Goal: Information Seeking & Learning: Learn about a topic

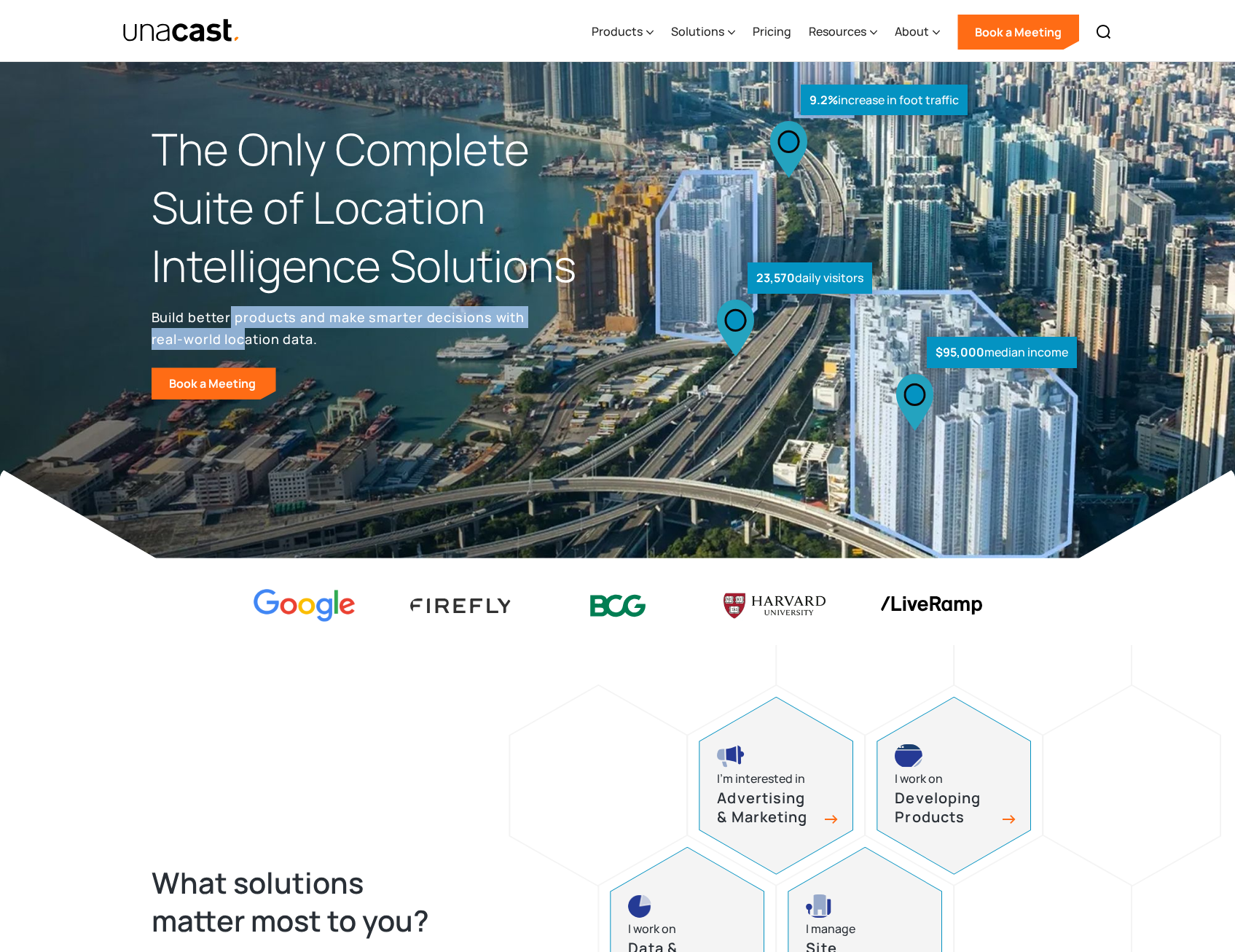
drag, startPoint x: 255, startPoint y: 319, endPoint x: 247, endPoint y: 339, distance: 21.5
click at [247, 339] on p "Build better products and make smarter decisions with real-world location data." at bounding box center [341, 328] width 379 height 43
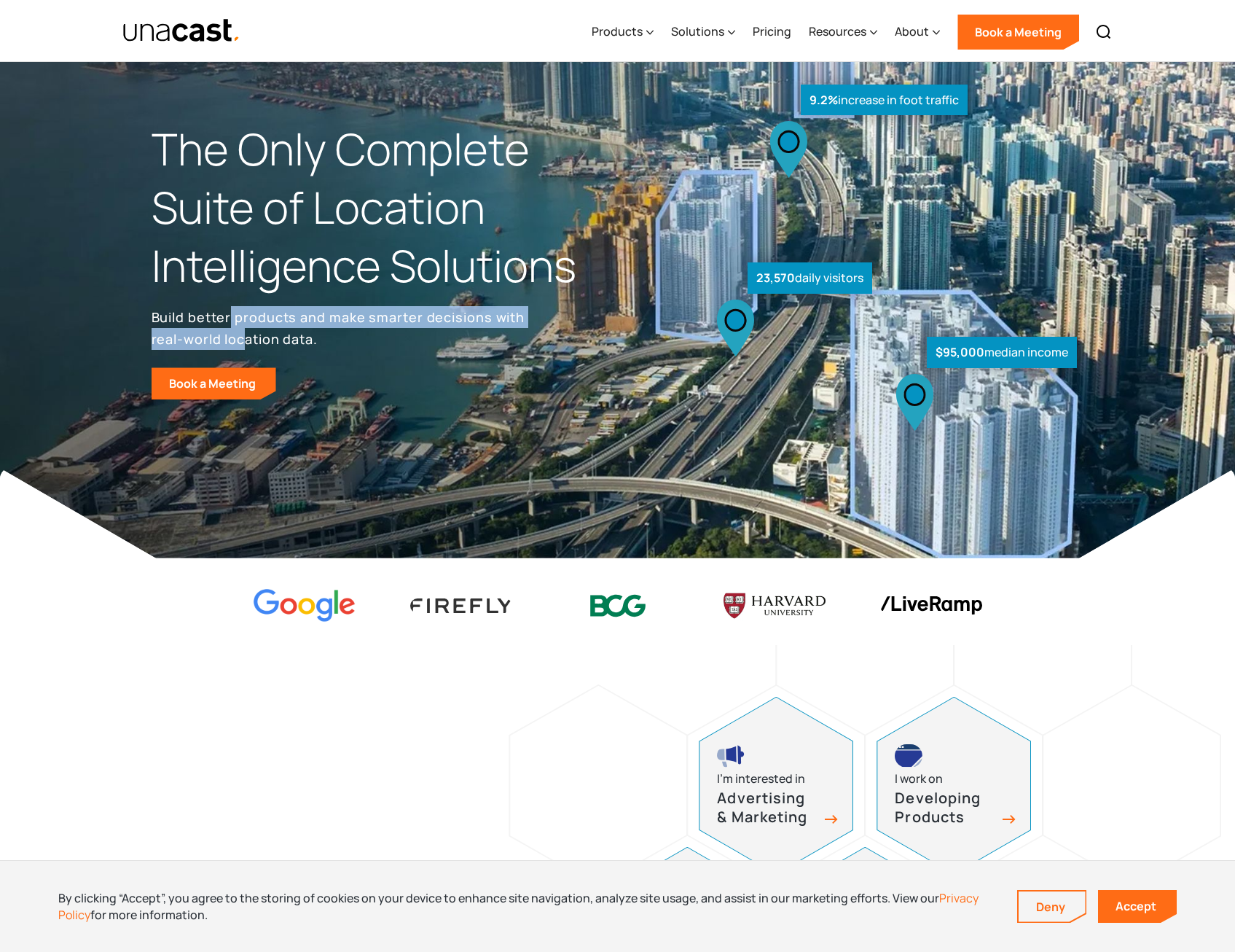
drag, startPoint x: 247, startPoint y: 339, endPoint x: 206, endPoint y: 342, distance: 41.1
click at [200, 344] on p "Build better products and make smarter decisions with real-world location data." at bounding box center [341, 328] width 379 height 43
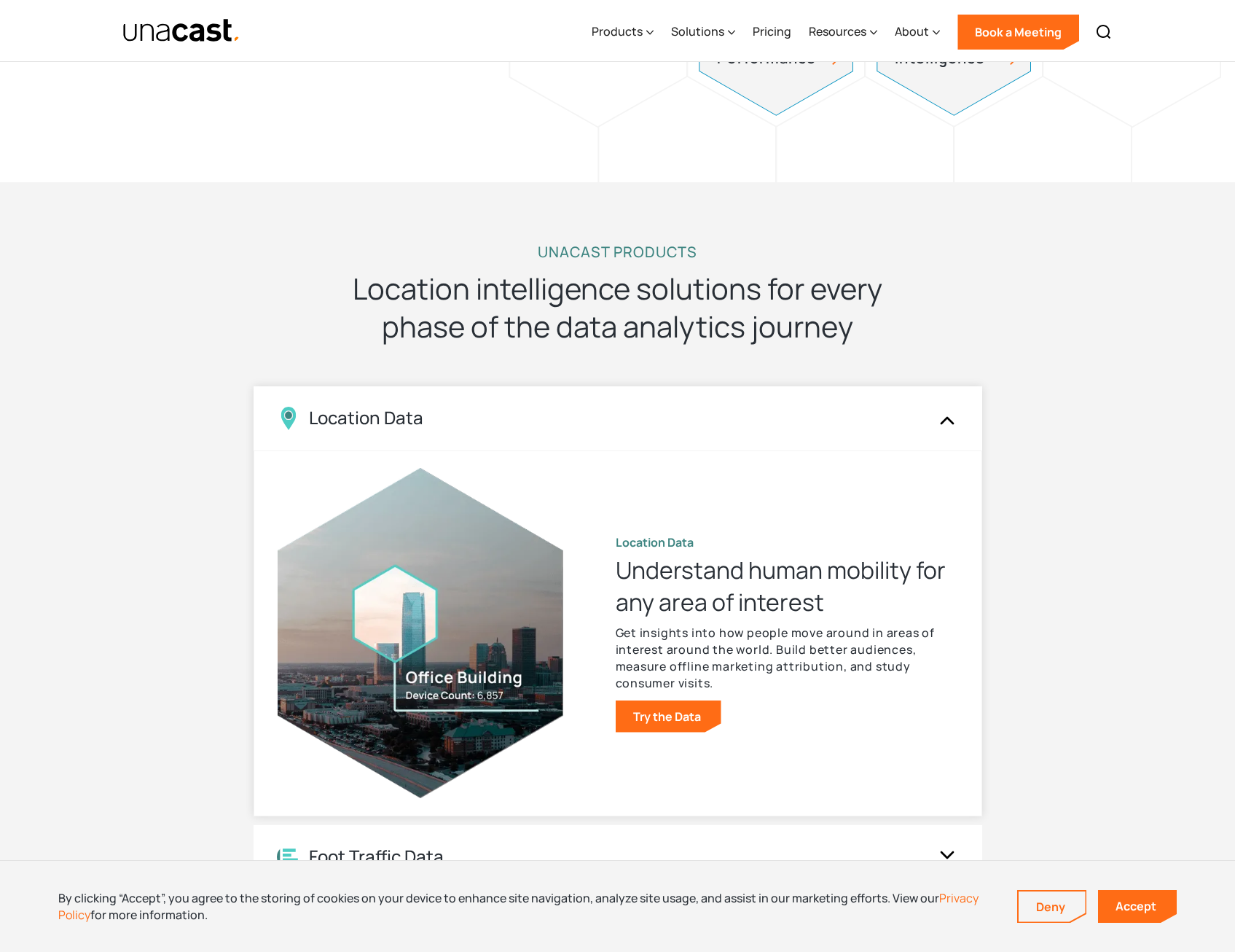
scroll to position [1167, 0]
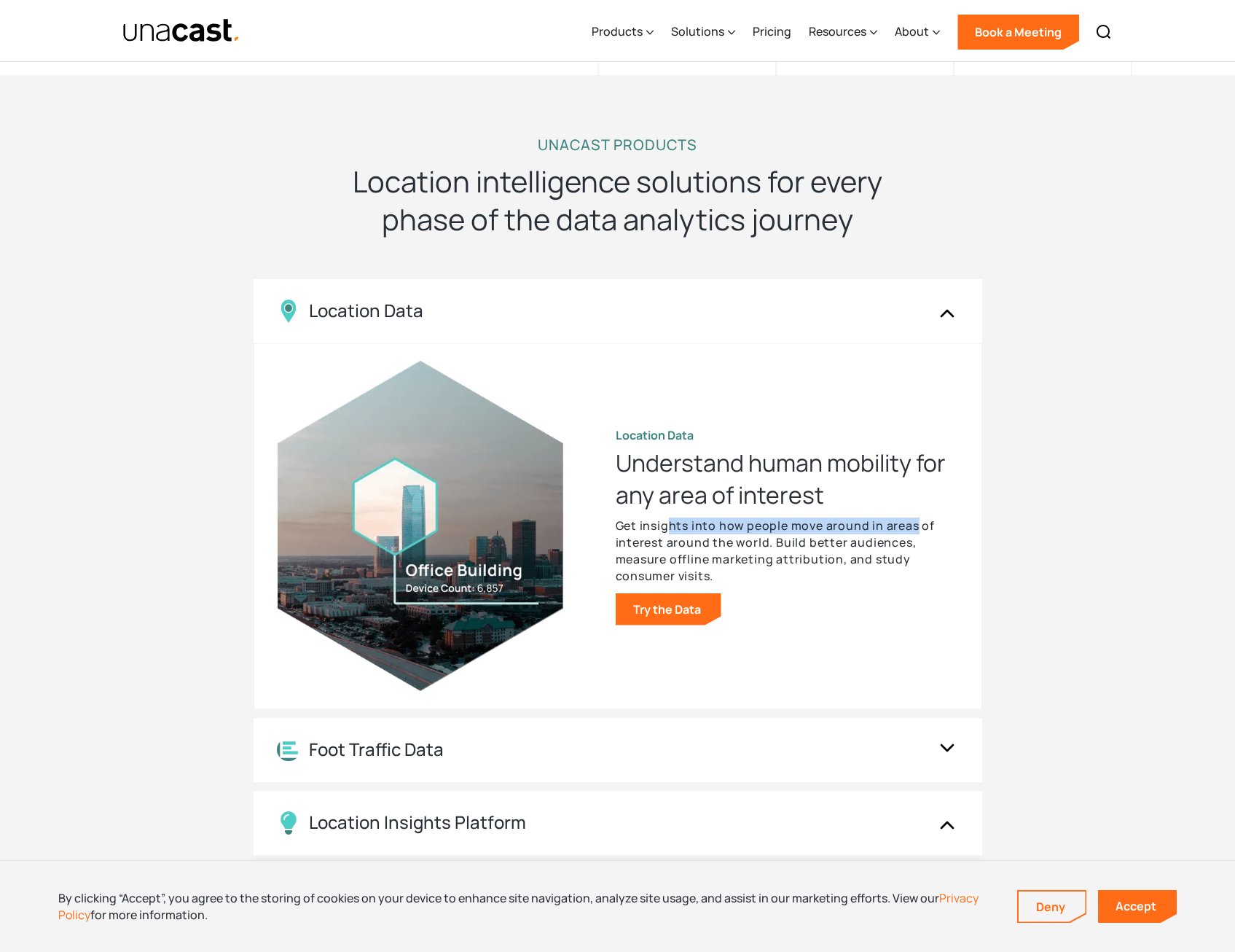
drag, startPoint x: 707, startPoint y: 521, endPoint x: 914, endPoint y: 531, distance: 207.2
click at [914, 531] on p "Get insights into how people move around in areas of interest around the world.…" at bounding box center [787, 550] width 342 height 67
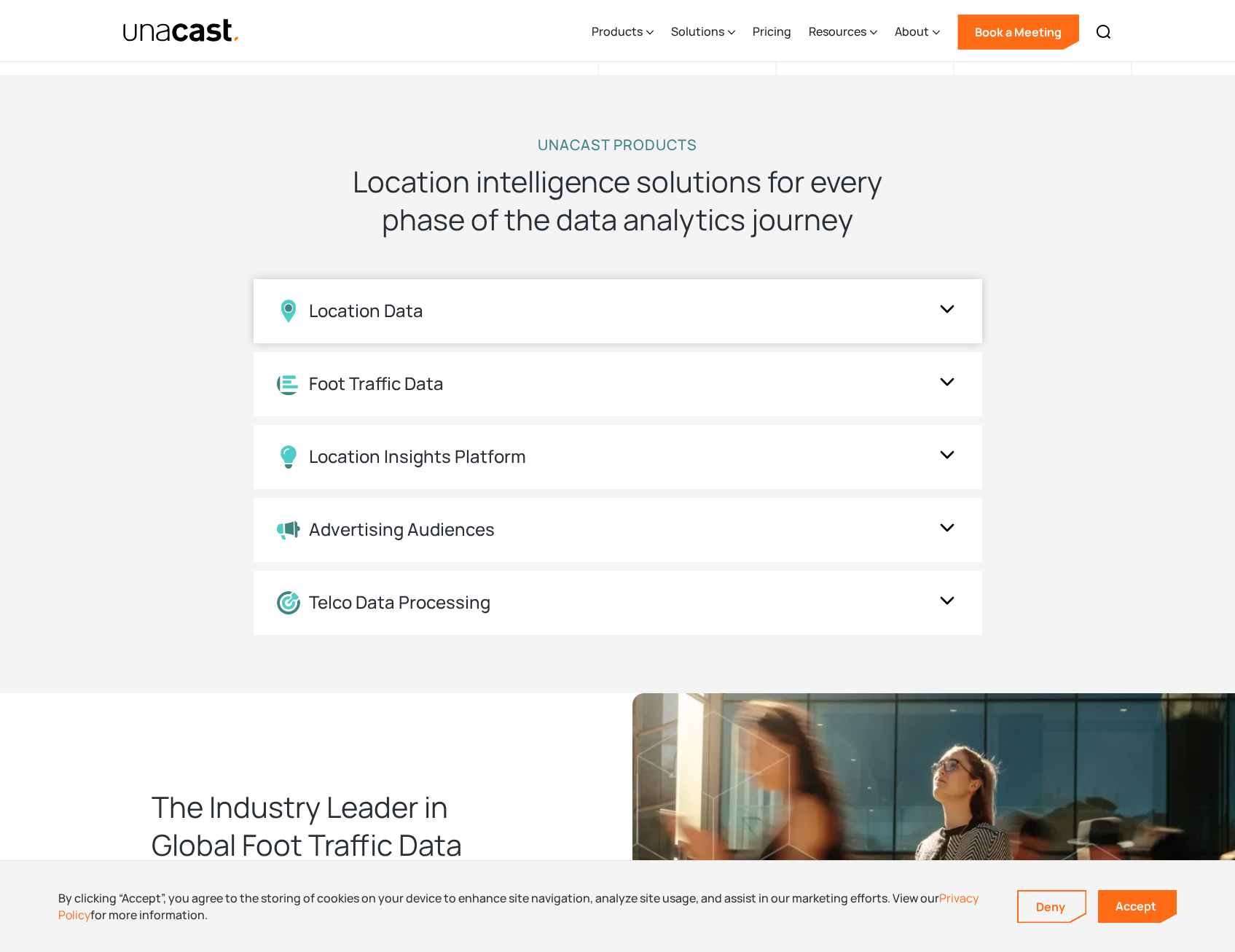
click at [879, 334] on div "Location Data" at bounding box center [618, 311] width 729 height 64
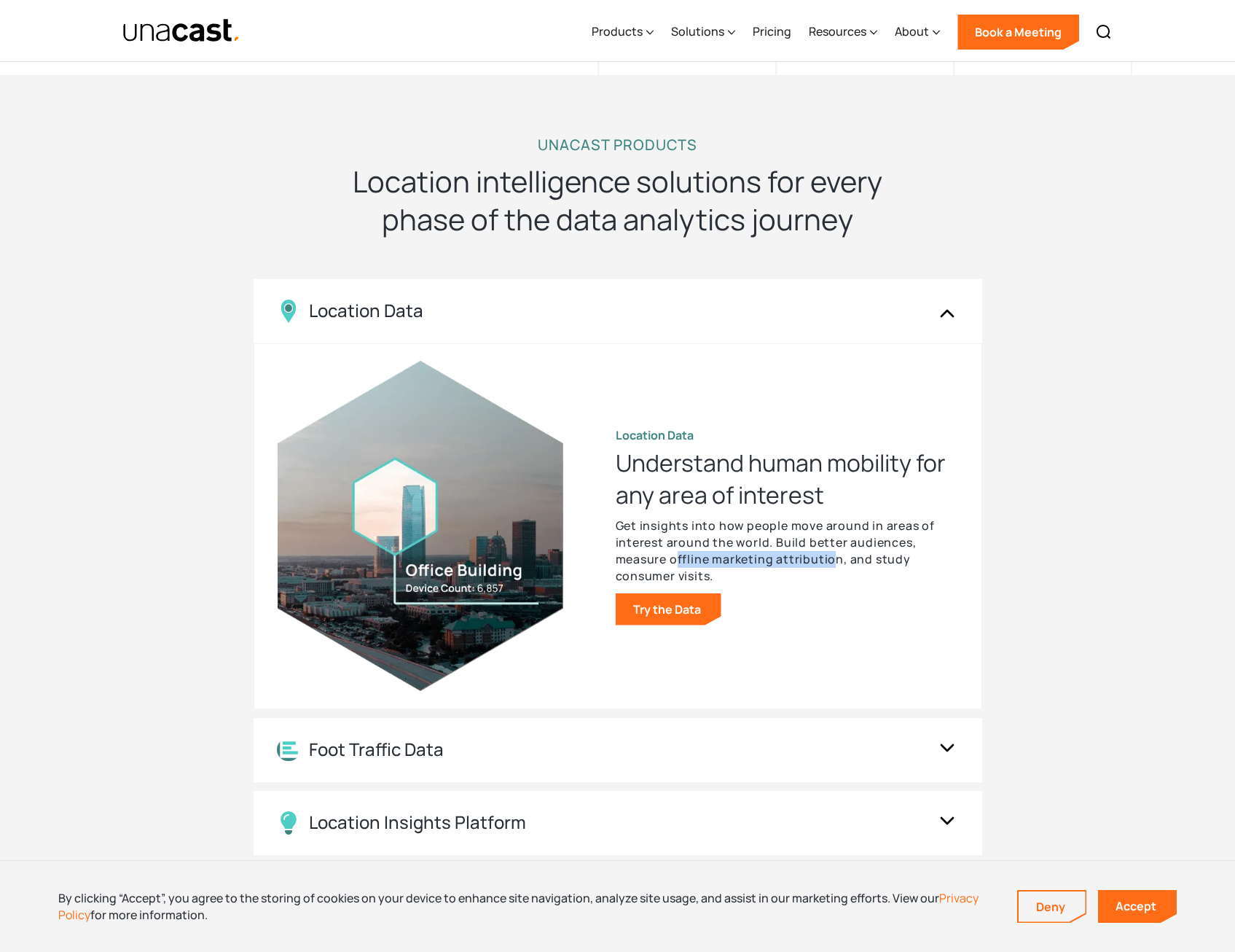
drag, startPoint x: 676, startPoint y: 563, endPoint x: 835, endPoint y: 567, distance: 159.1
click at [835, 567] on p "Get insights into how people move around in areas of interest around the world.…" at bounding box center [787, 550] width 342 height 67
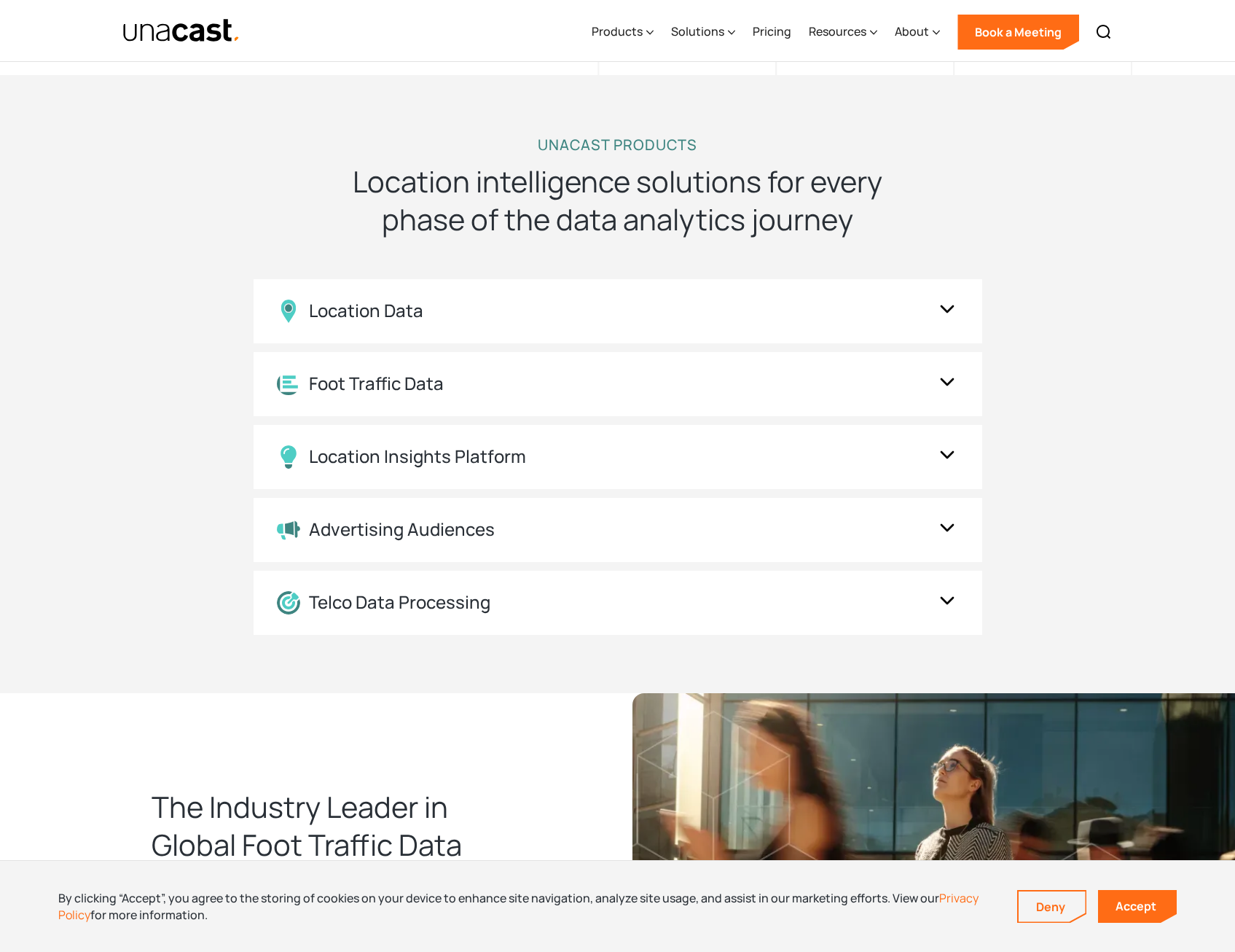
click at [1086, 510] on div "UNACAST PRODUCTS Location intelligence solutions for every phase of the data an…" at bounding box center [618, 385] width 1235 height 619
click at [956, 375] on img at bounding box center [947, 384] width 23 height 28
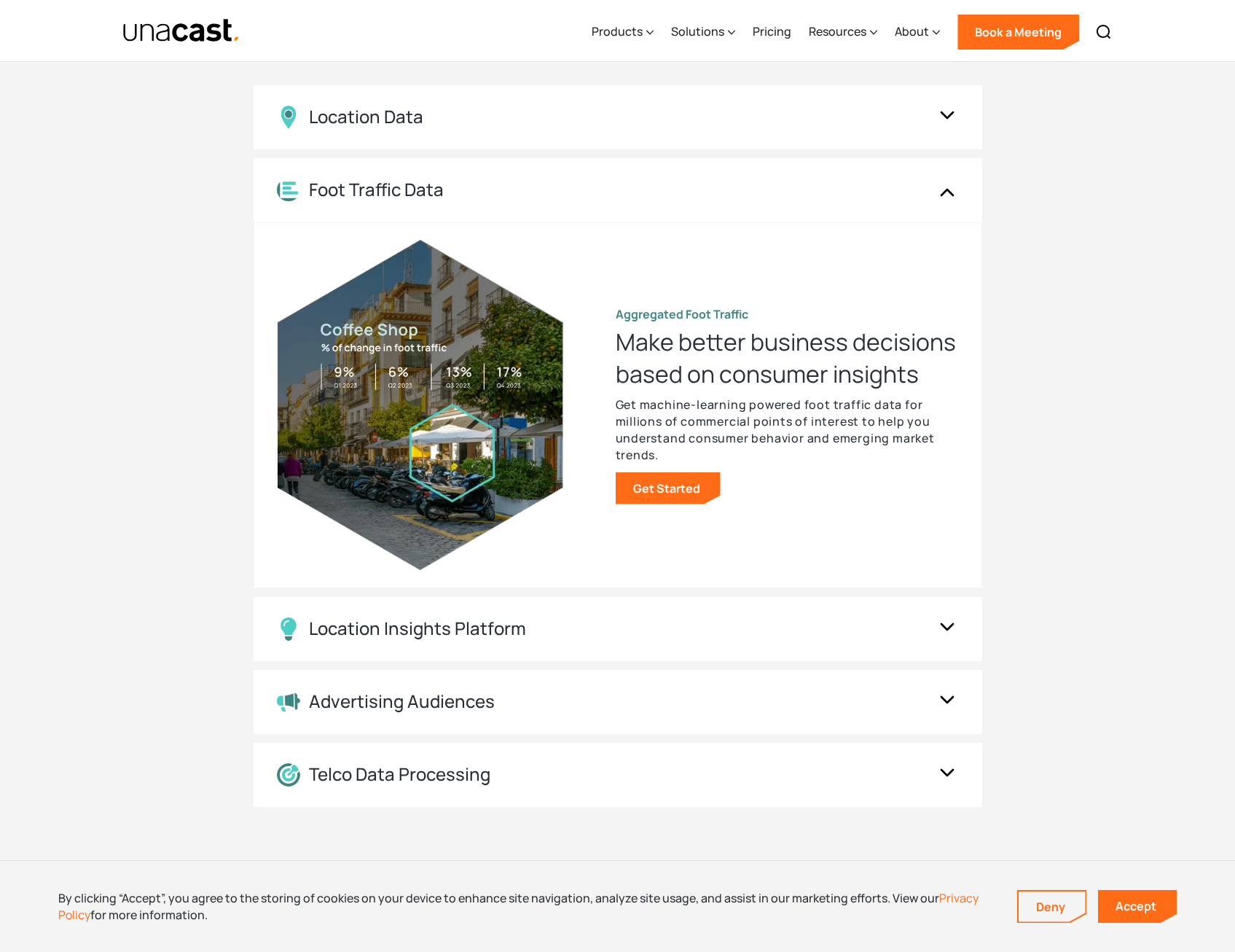
scroll to position [1385, 0]
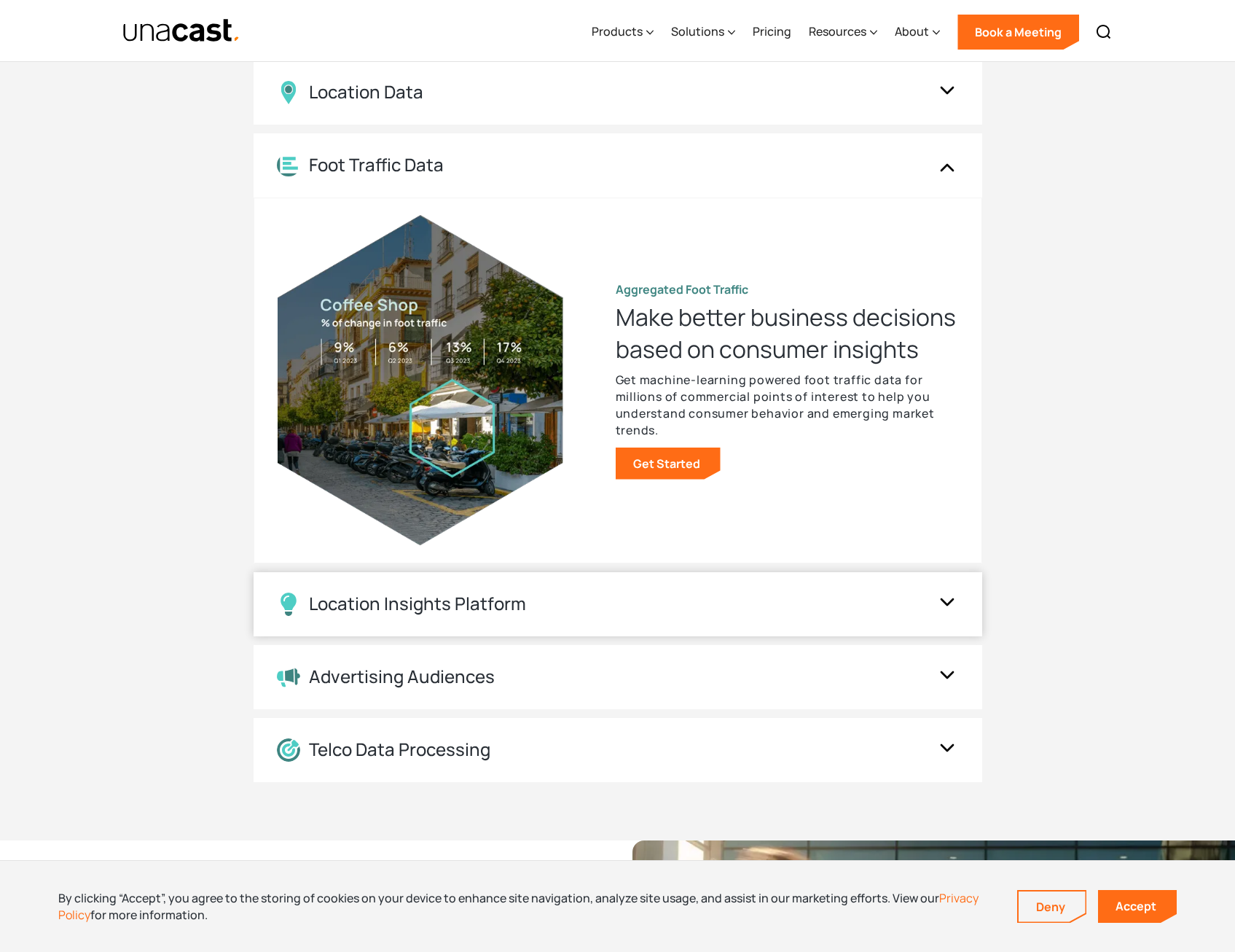
click at [950, 613] on img at bounding box center [947, 604] width 23 height 28
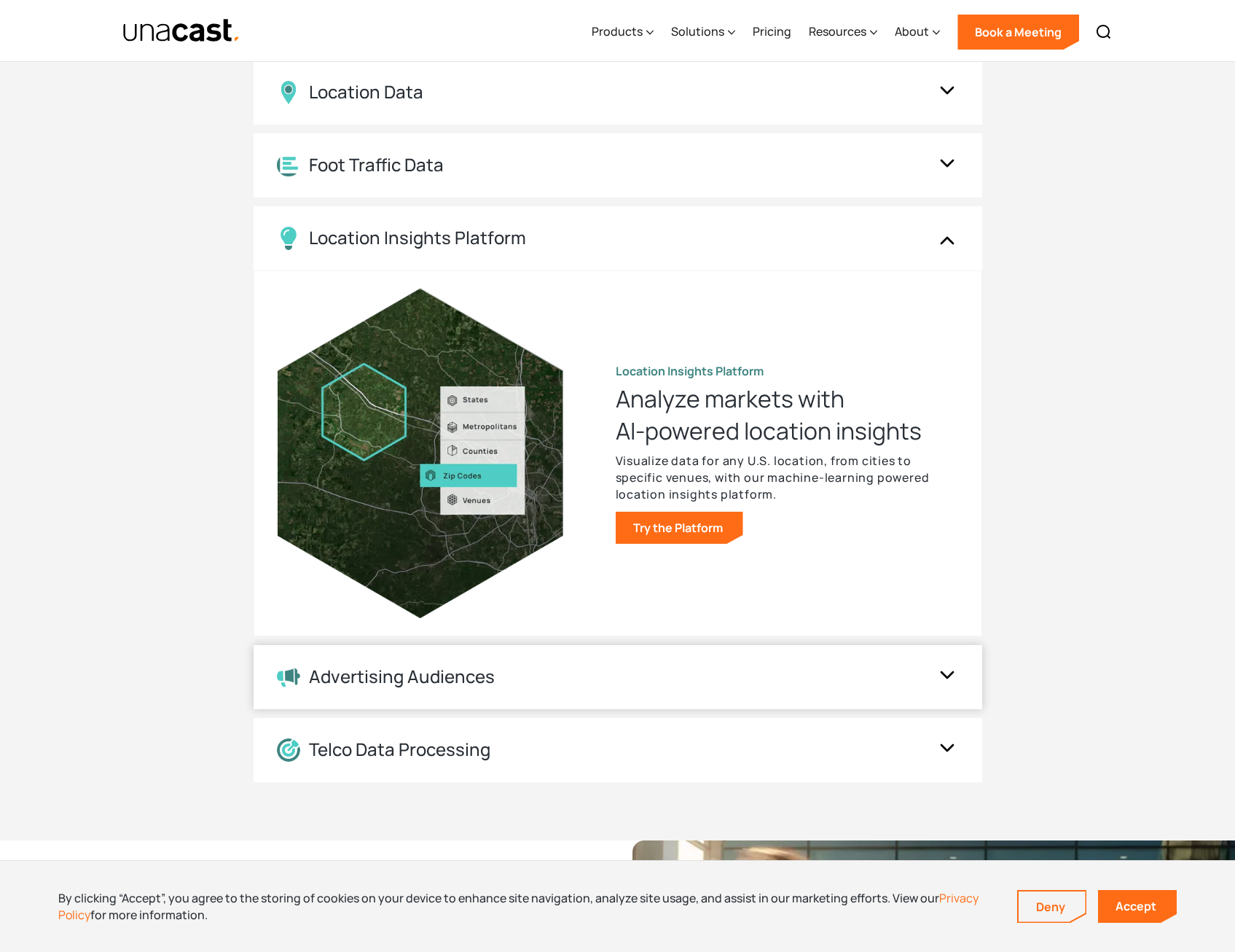
click at [960, 684] on div "Advertising Audiences" at bounding box center [618, 677] width 729 height 64
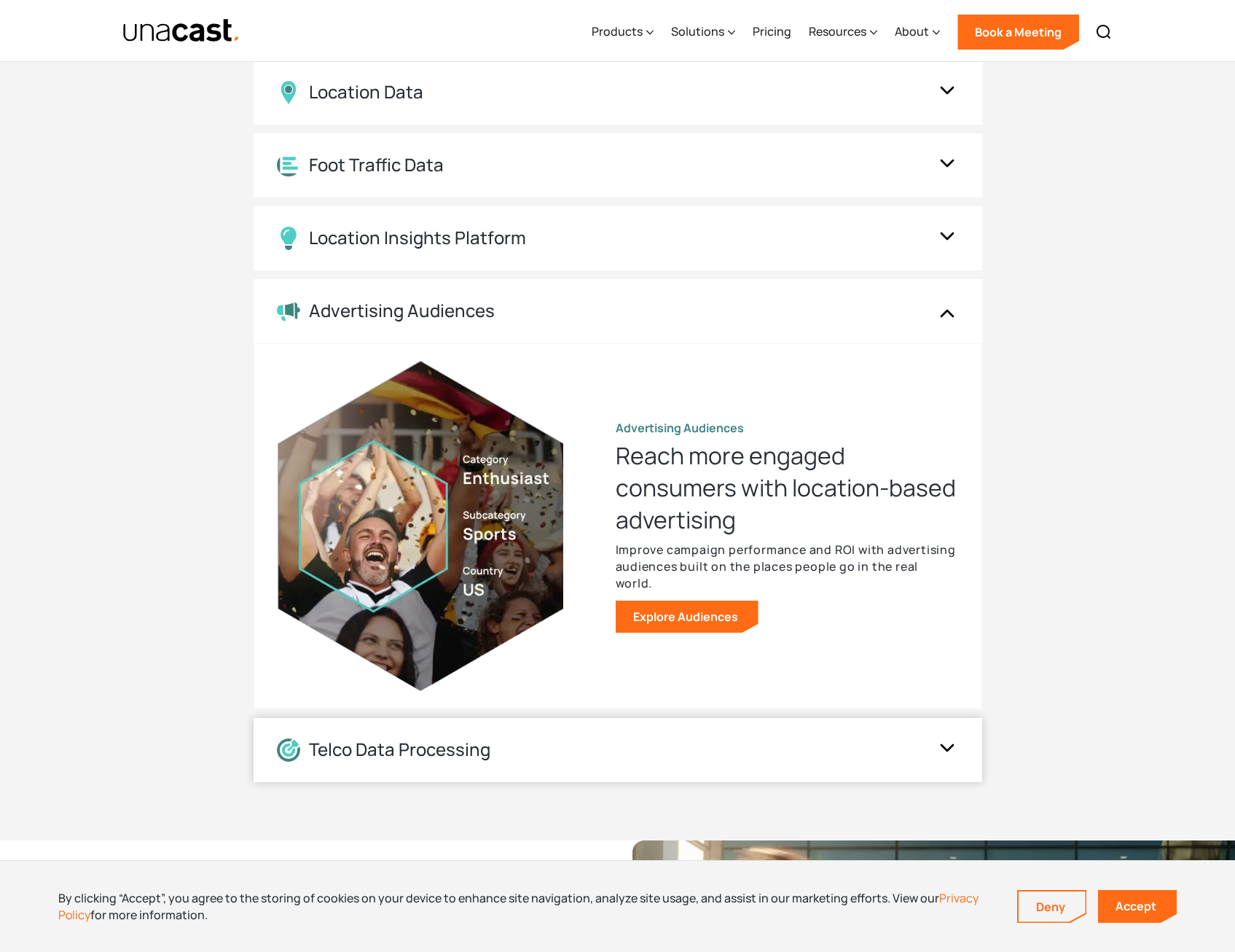
click at [942, 736] on div at bounding box center [947, 750] width 23 height 35
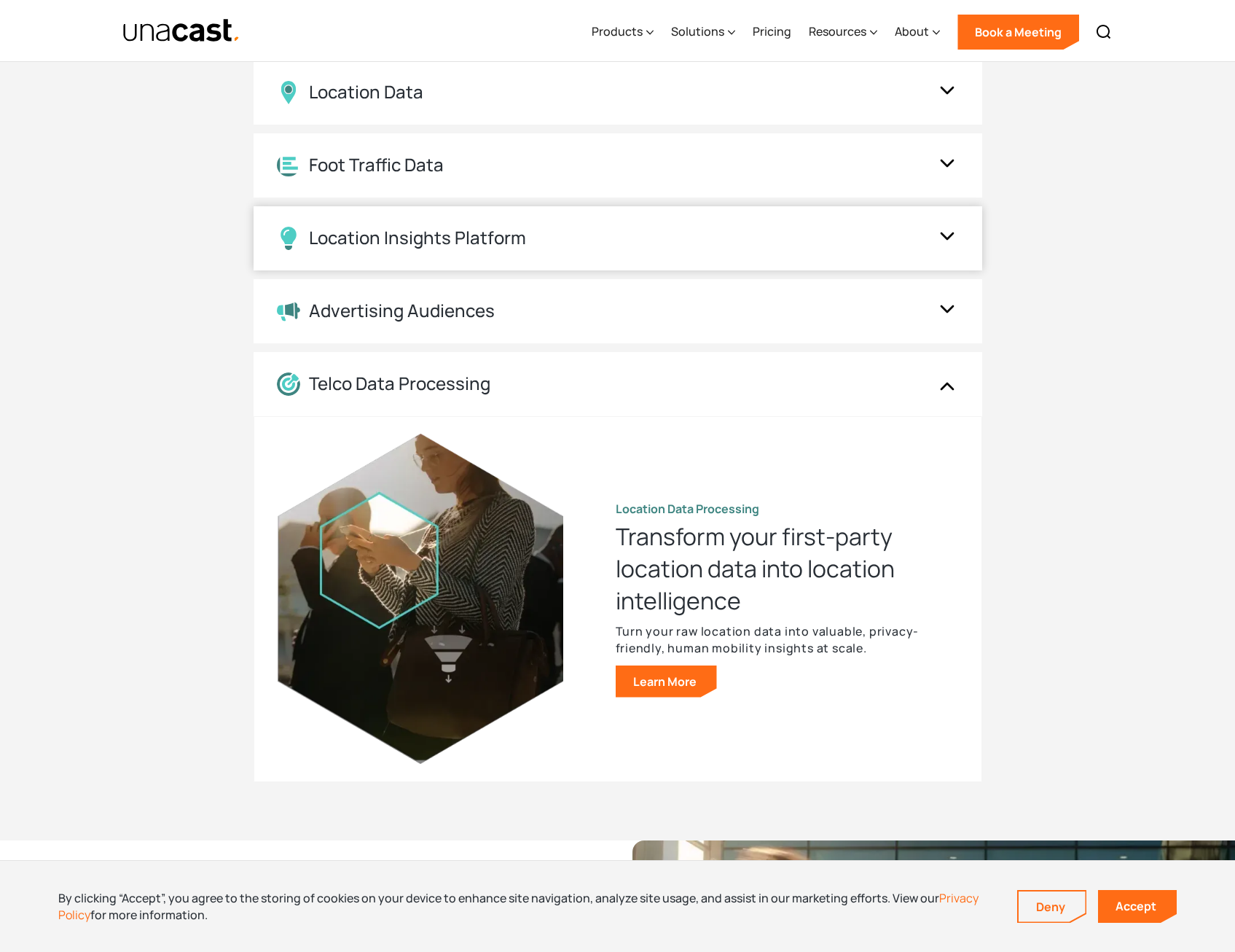
click at [945, 242] on img at bounding box center [947, 238] width 23 height 28
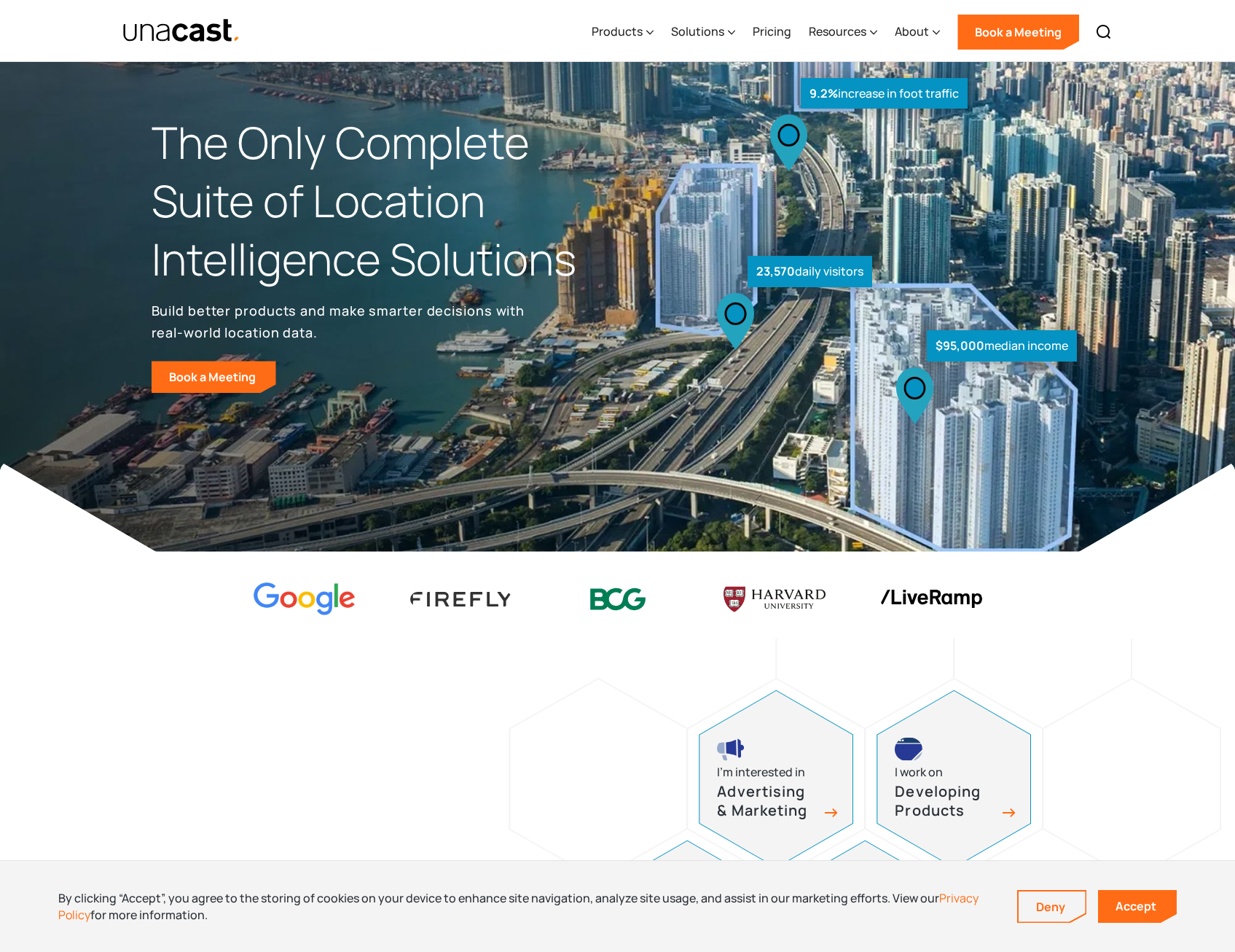
scroll to position [0, 0]
